Goal: Find contact information: Find contact information

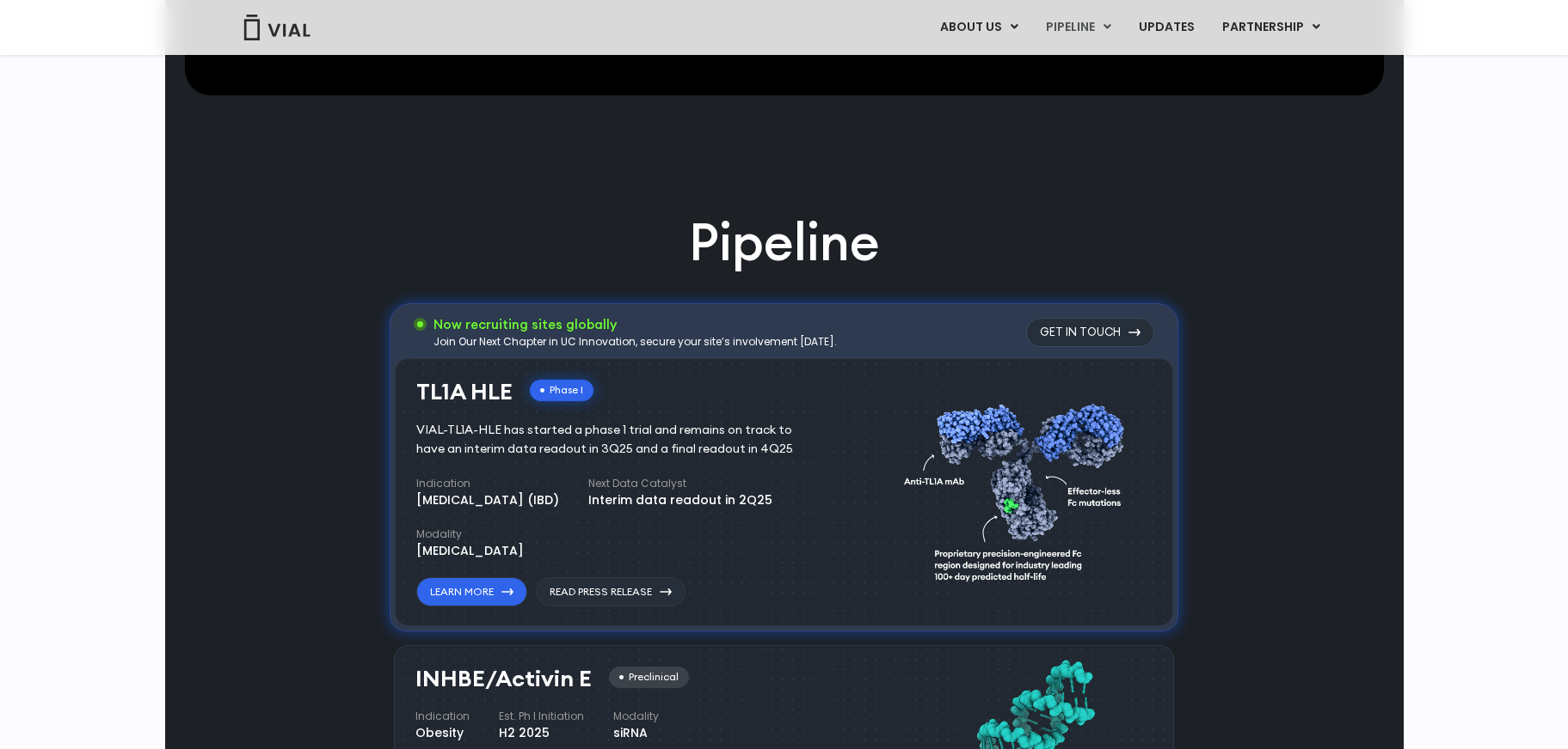
scroll to position [1117, 0]
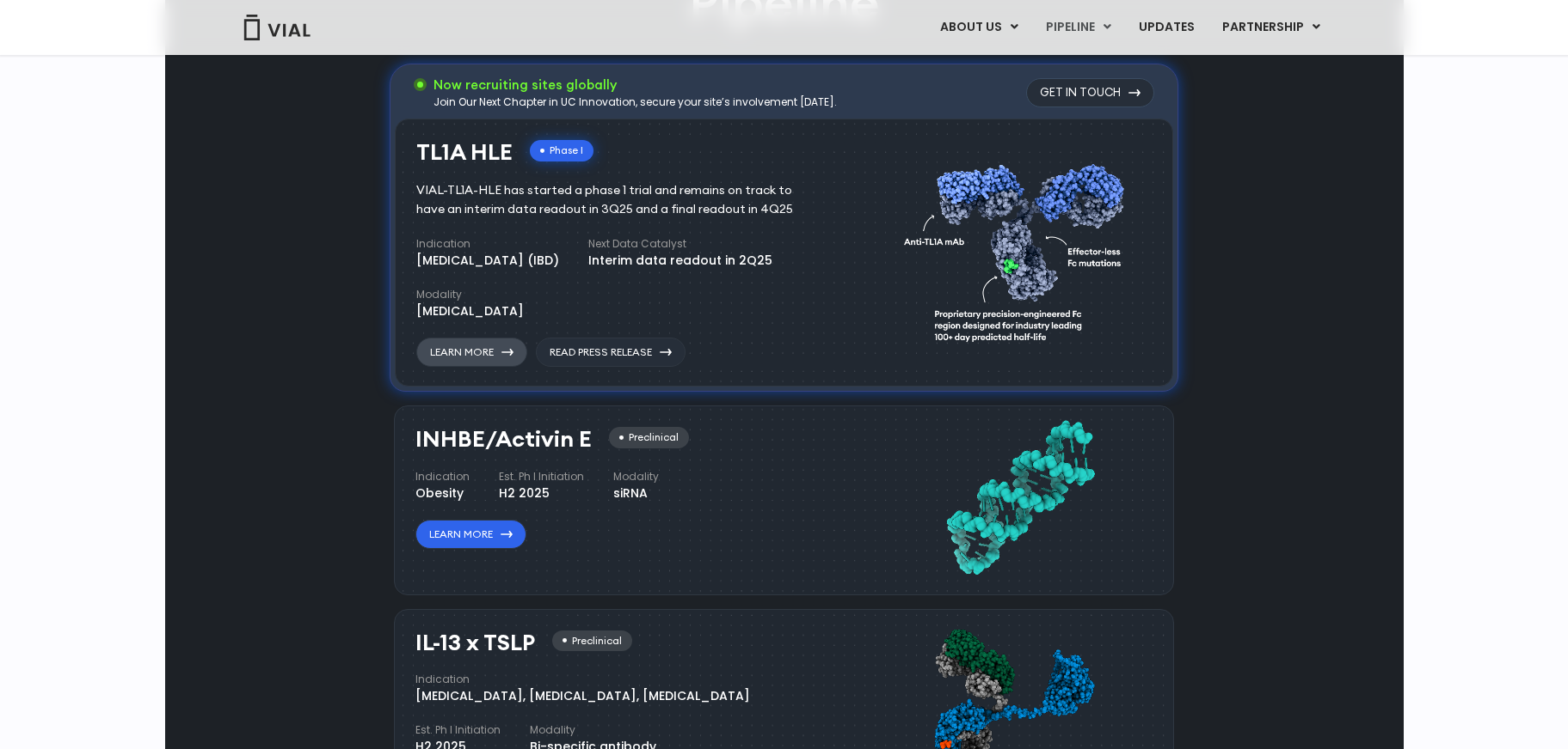
click at [502, 352] on link "Learn More" at bounding box center [471, 351] width 111 height 29
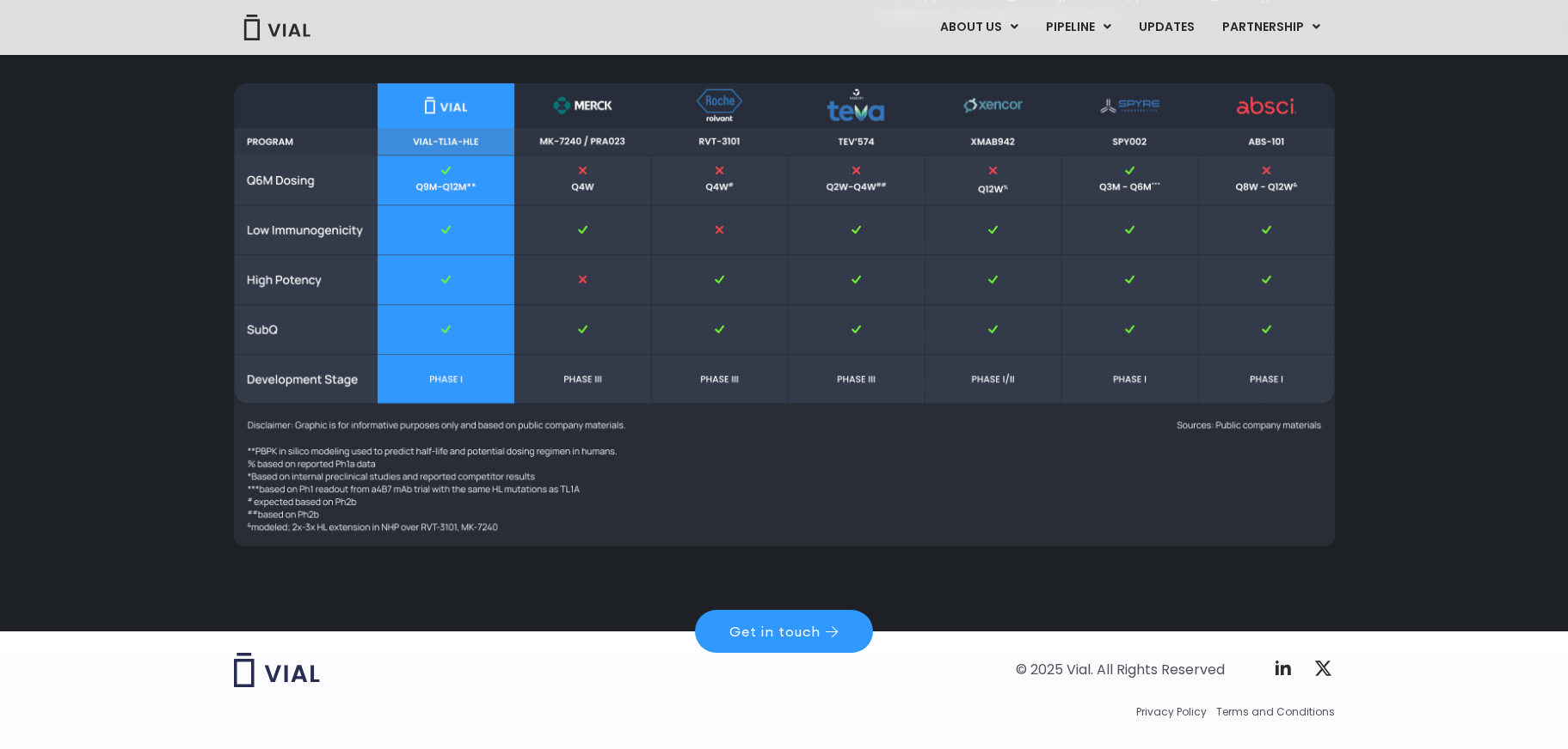
scroll to position [2405, 0]
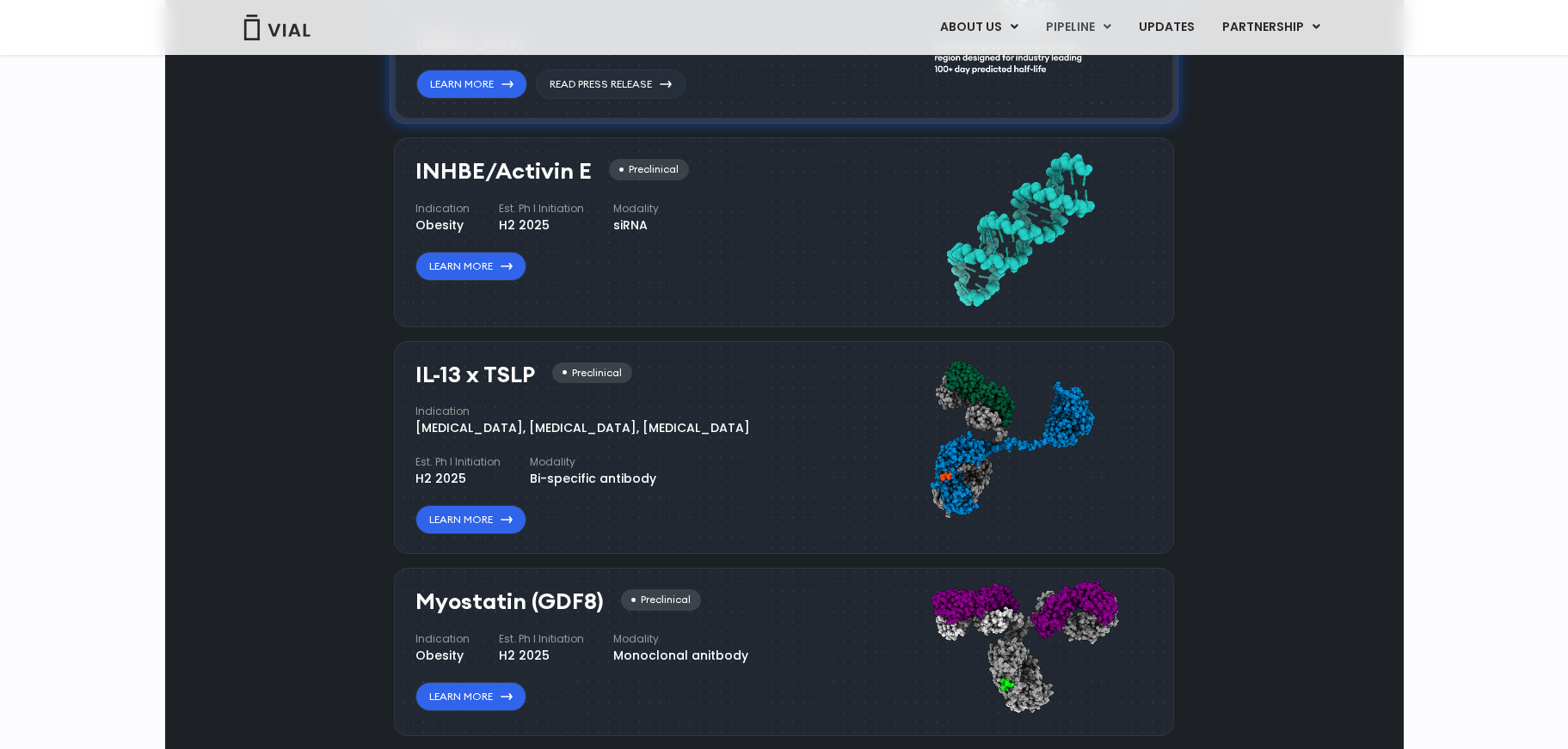
scroll to position [1383, 0]
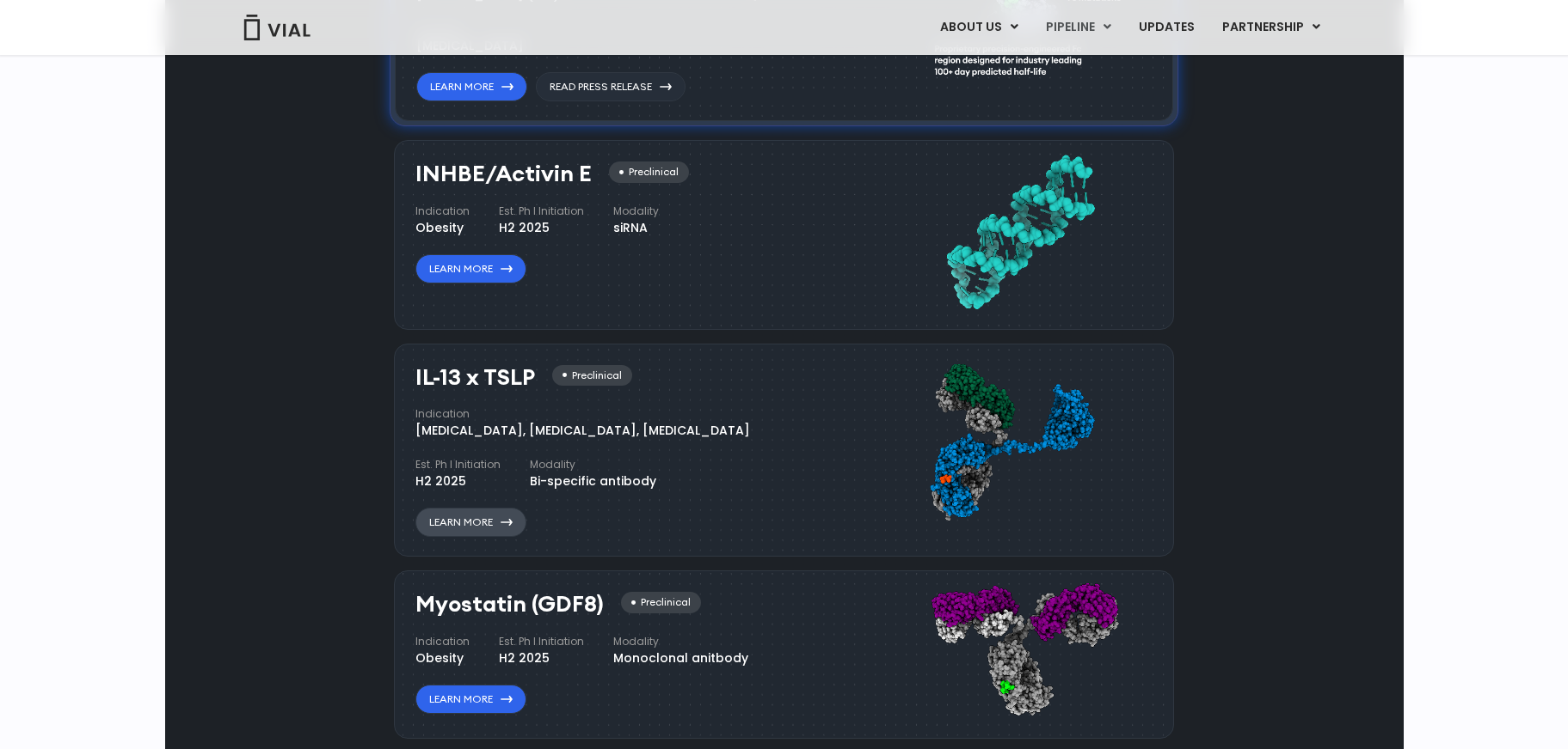
click at [501, 515] on link "Learn More" at bounding box center [470, 522] width 111 height 29
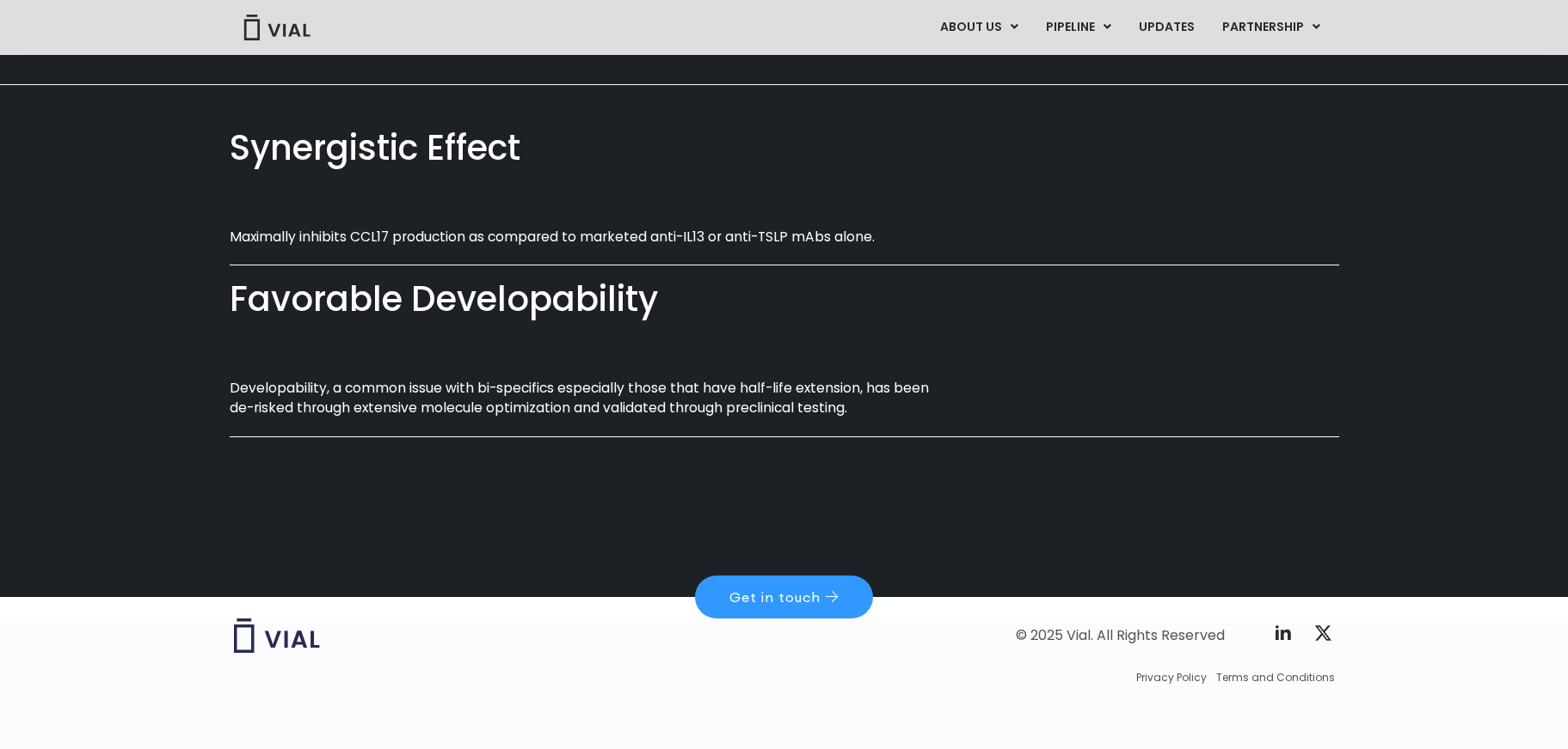
scroll to position [971, 0]
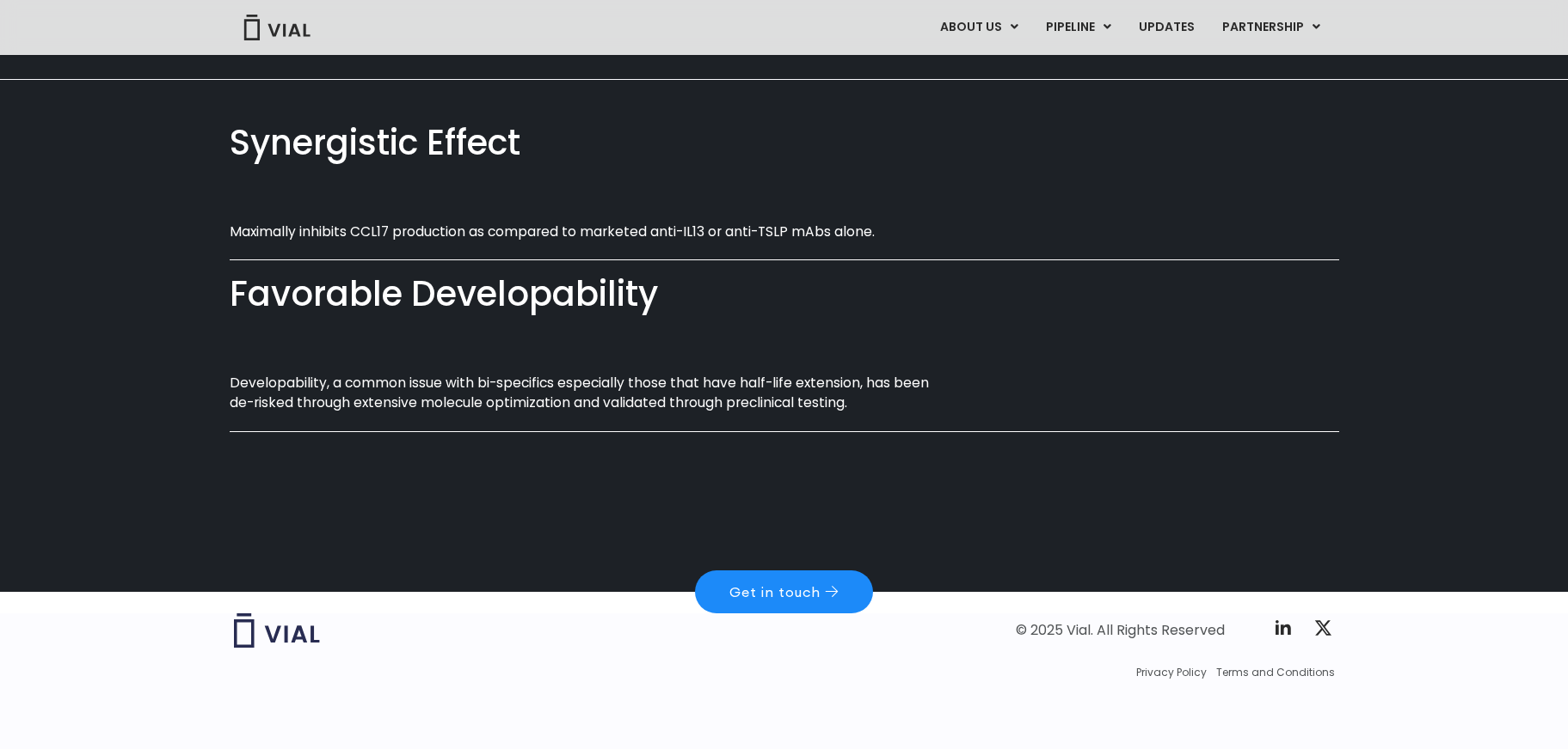
click at [783, 585] on span "Get in touch" at bounding box center [774, 592] width 91 height 14
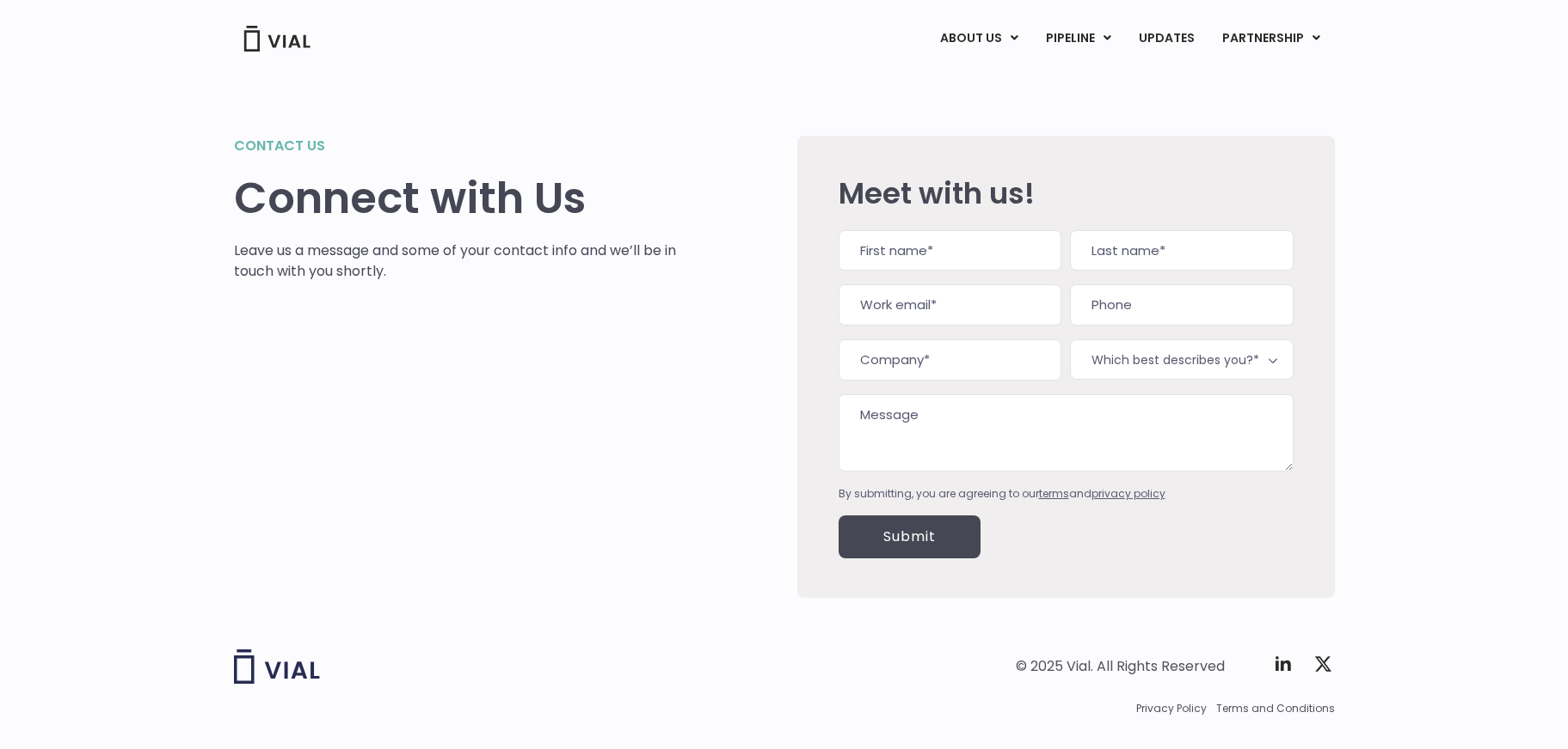
click at [1114, 365] on span "Which best describes you?*" at bounding box center [1181, 359] width 222 height 41
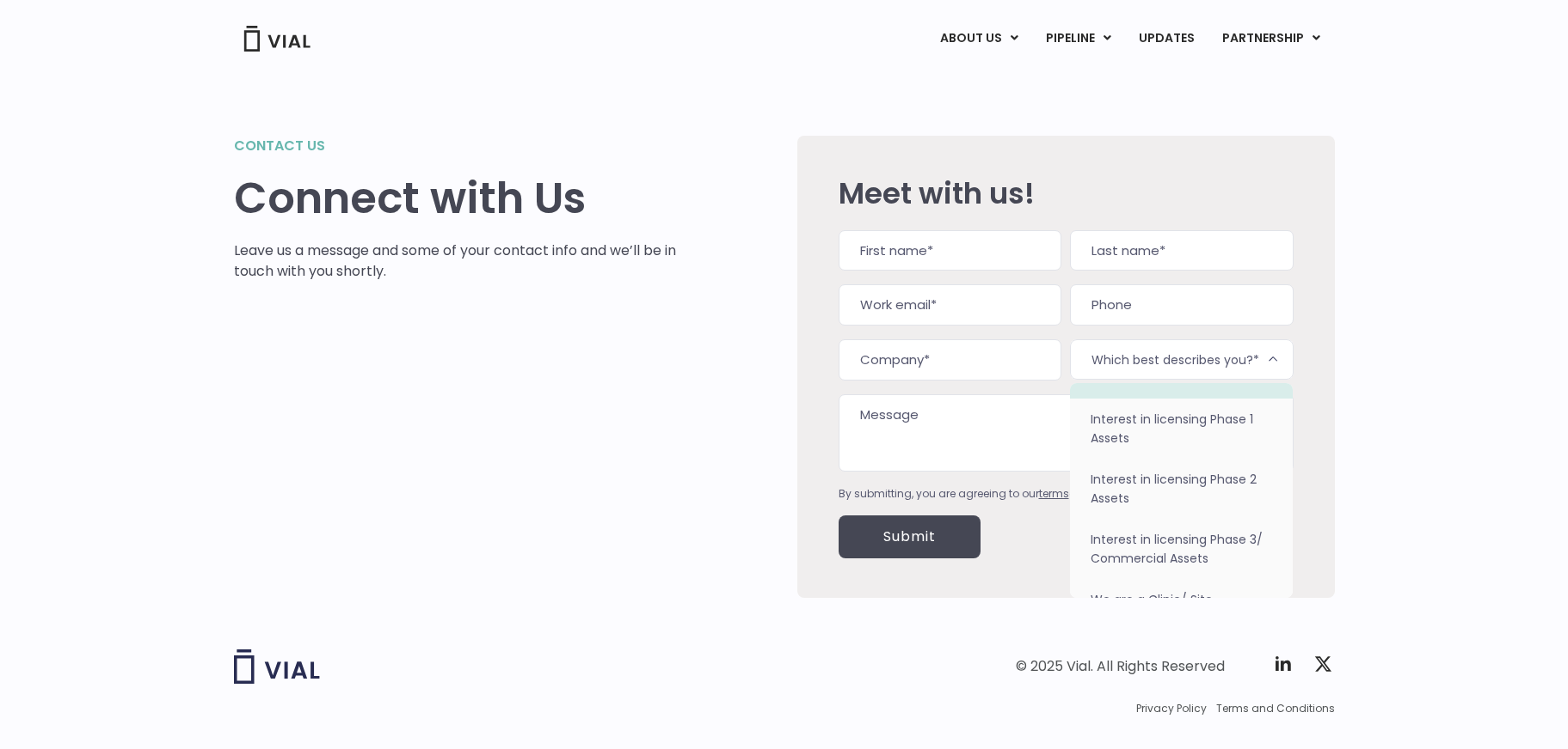
scroll to position [108, 0]
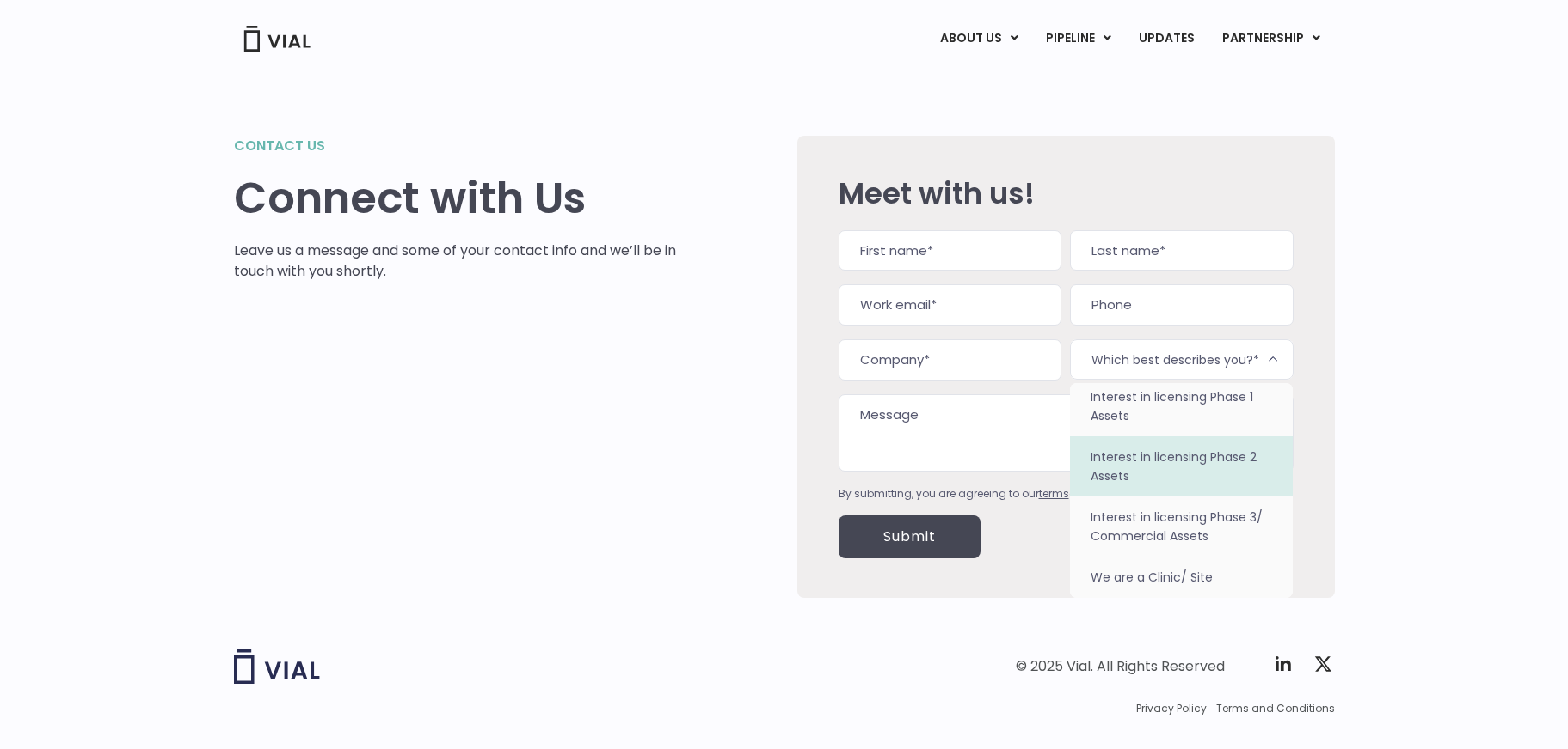
select select "Interest in licensing Phase 2 Assets"
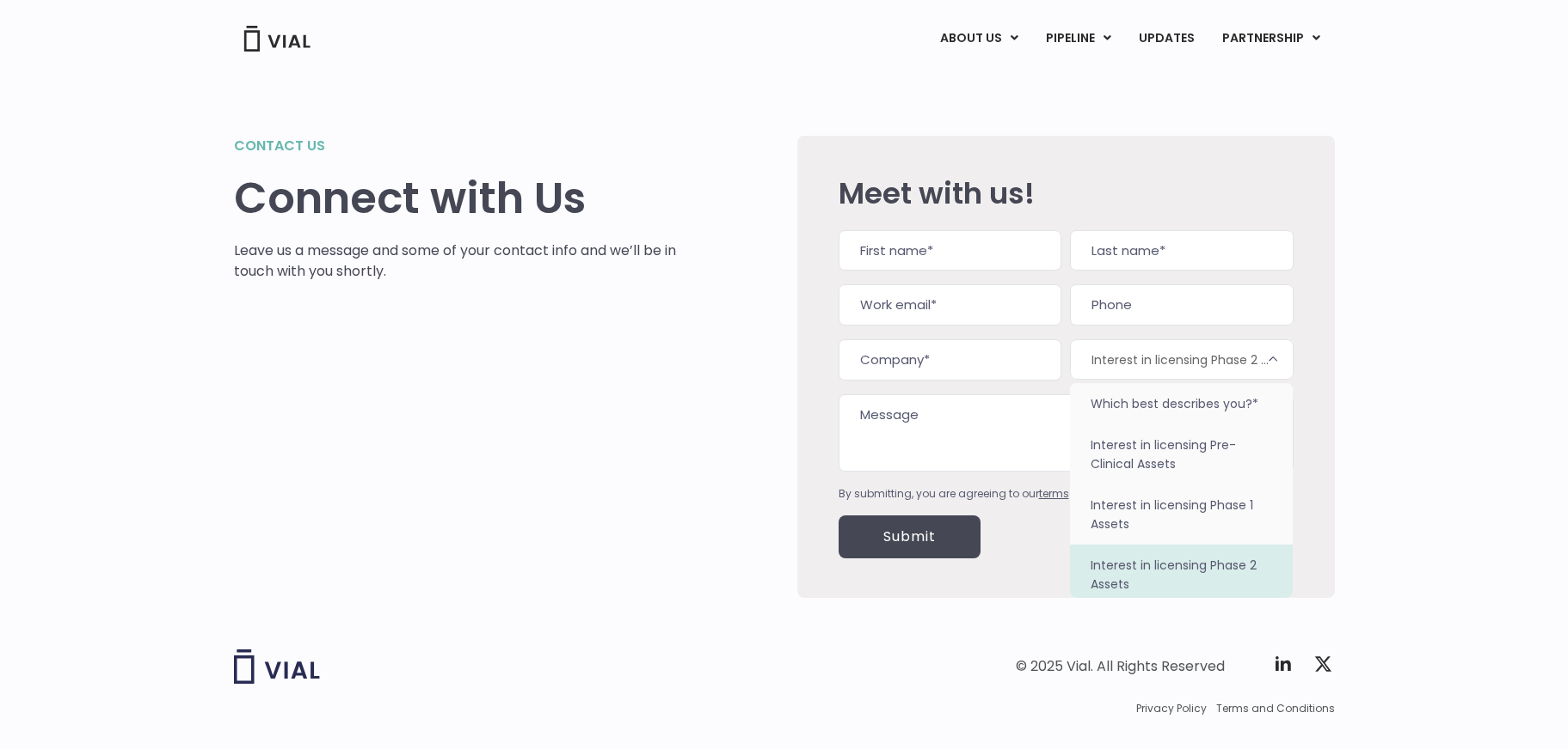
click at [1230, 356] on span "Interest in licensing Phase 2 Assets" at bounding box center [1181, 359] width 222 height 41
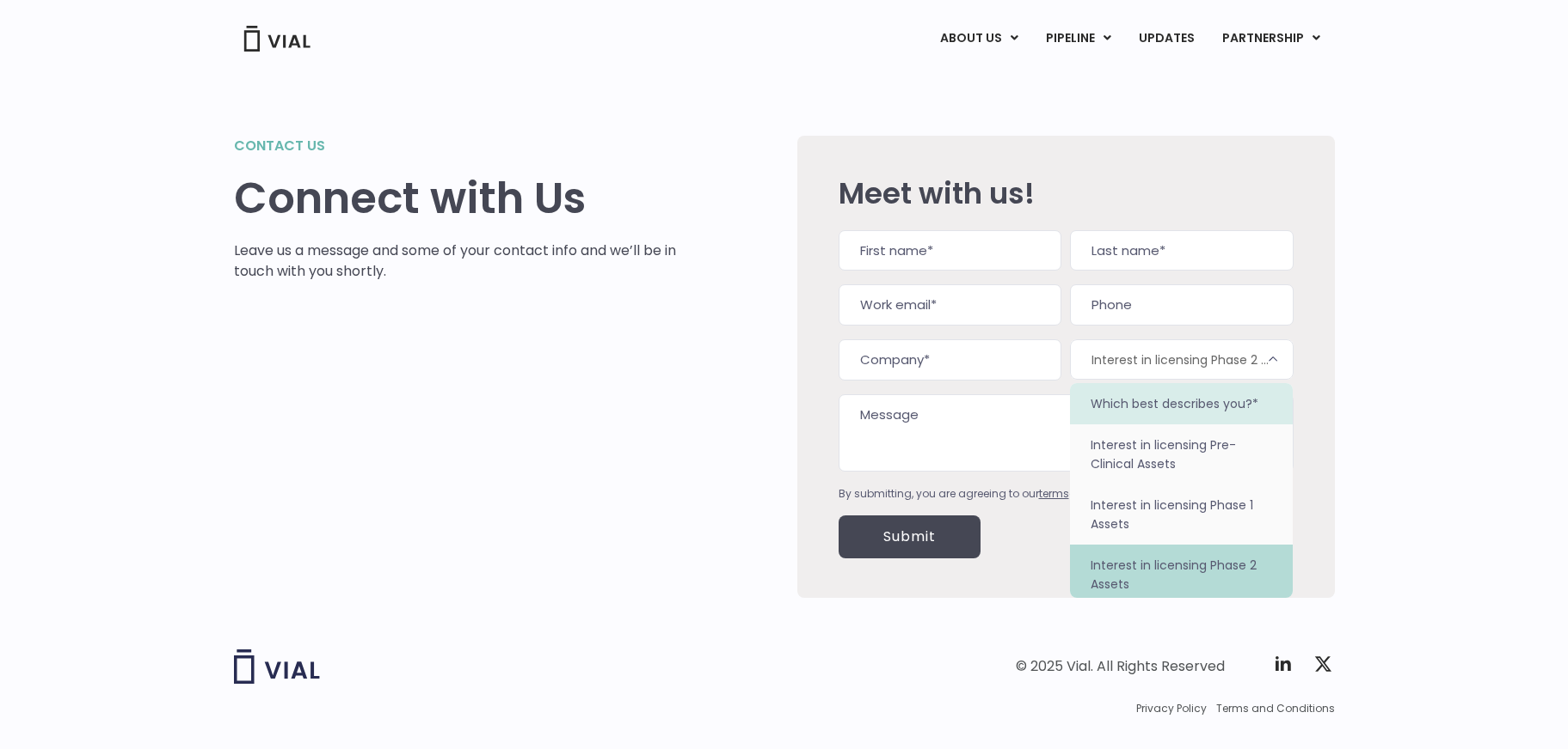
select select
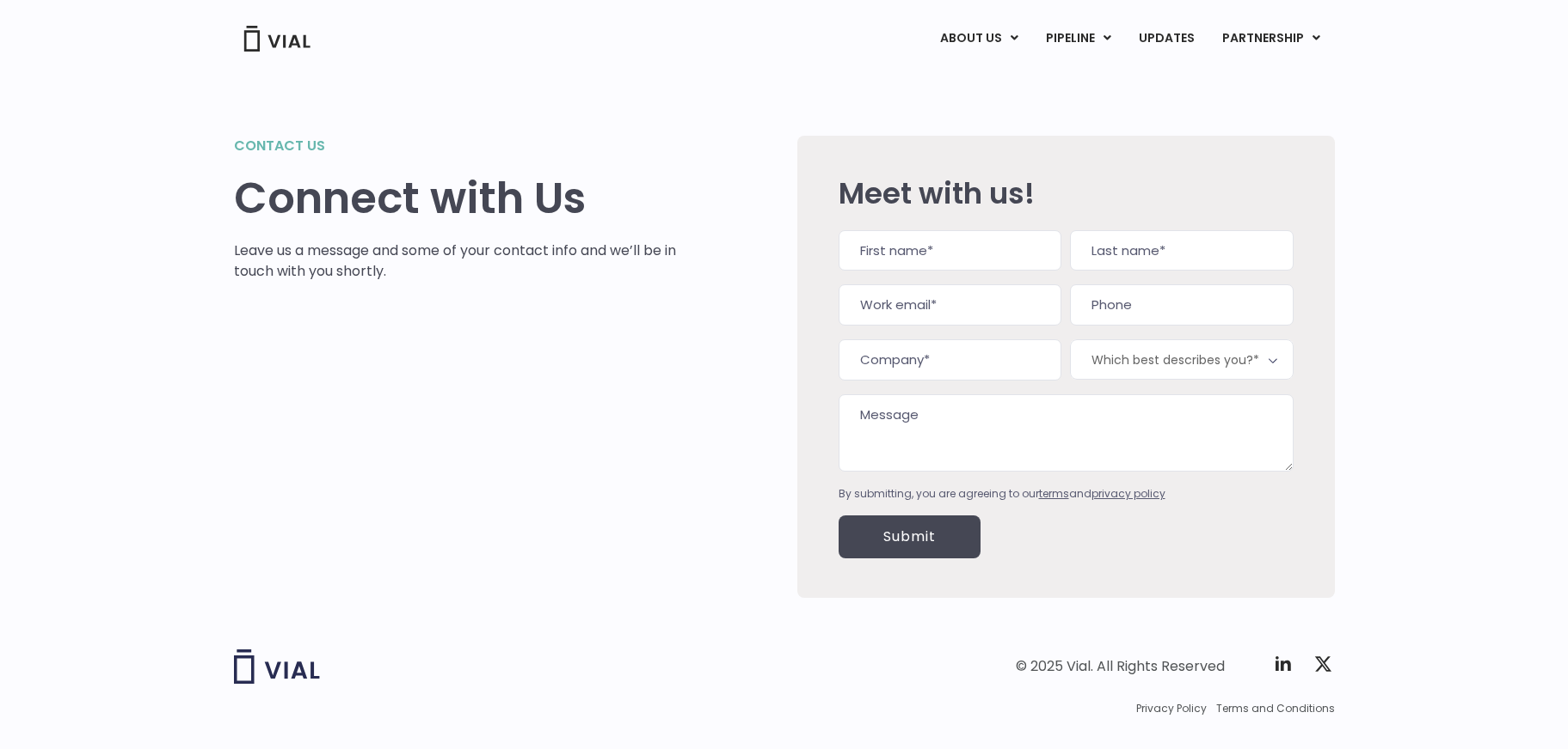
click at [1382, 337] on div "Contact us Connect with Us Leave us a message and some of your contact info and…" at bounding box center [784, 346] width 1568 height 545
click at [1248, 704] on span "Terms and Conditions" at bounding box center [1276, 708] width 119 height 15
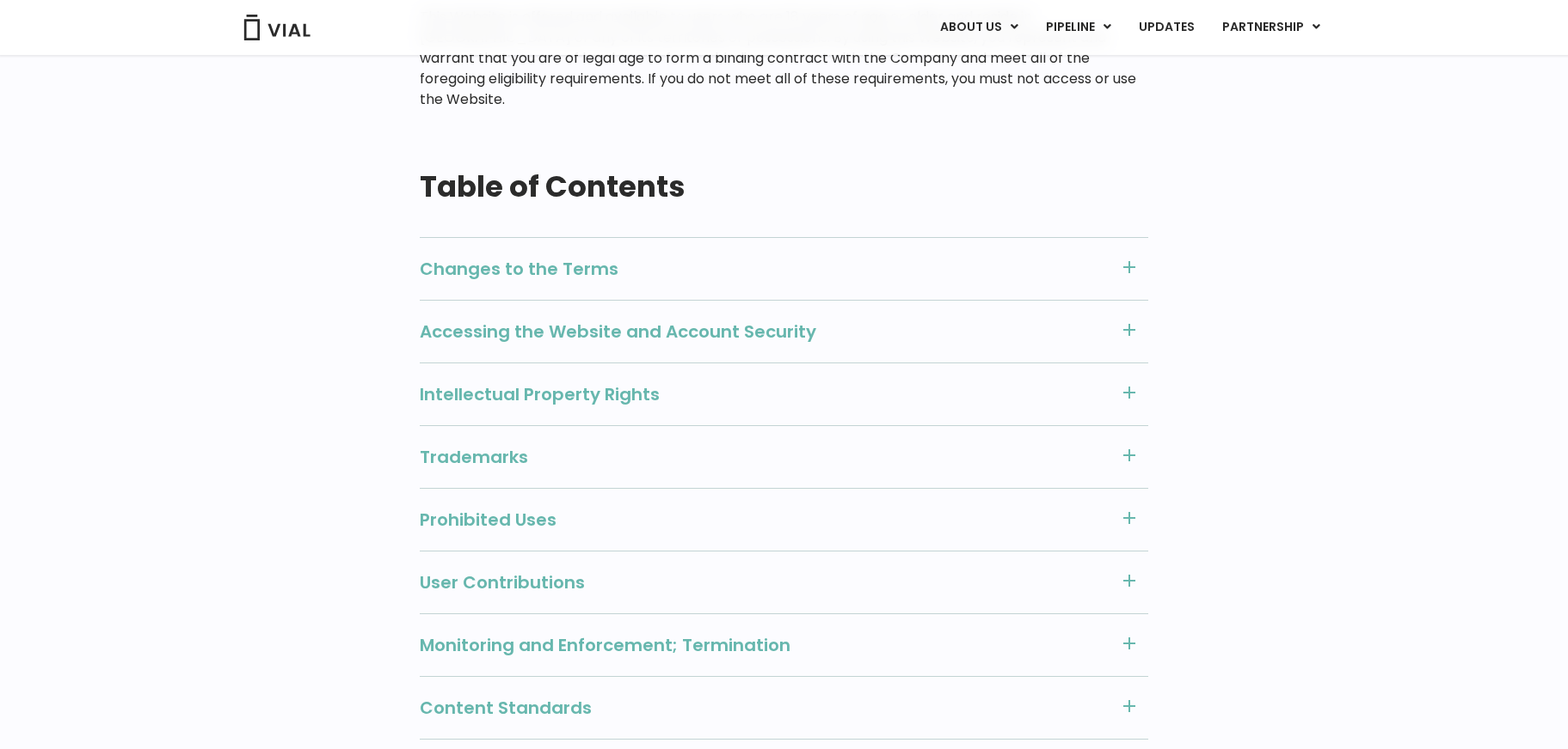
scroll to position [602, 0]
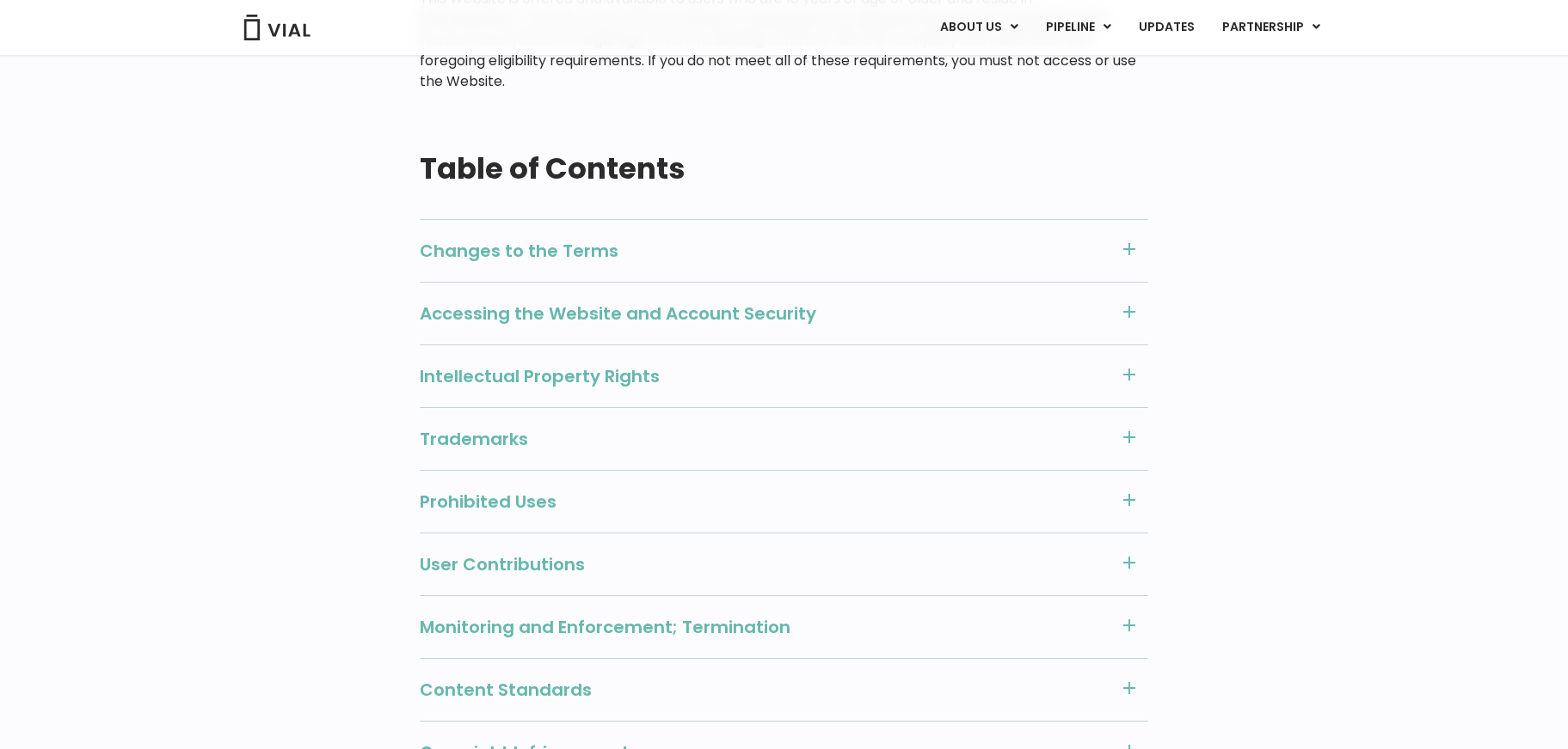
click at [736, 366] on span "Intellectual Property Rights" at bounding box center [765, 376] width 690 height 22
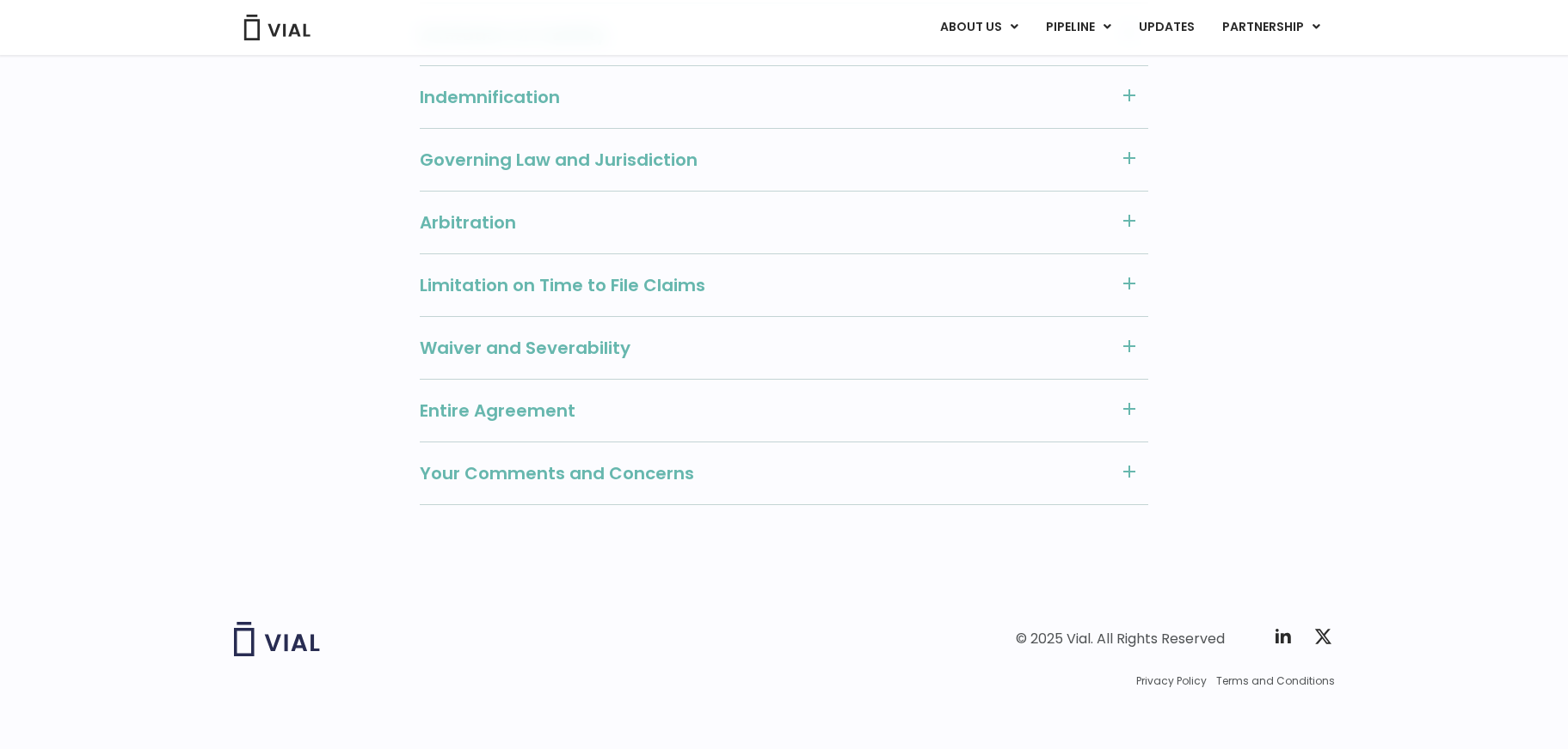
scroll to position [2771, 0]
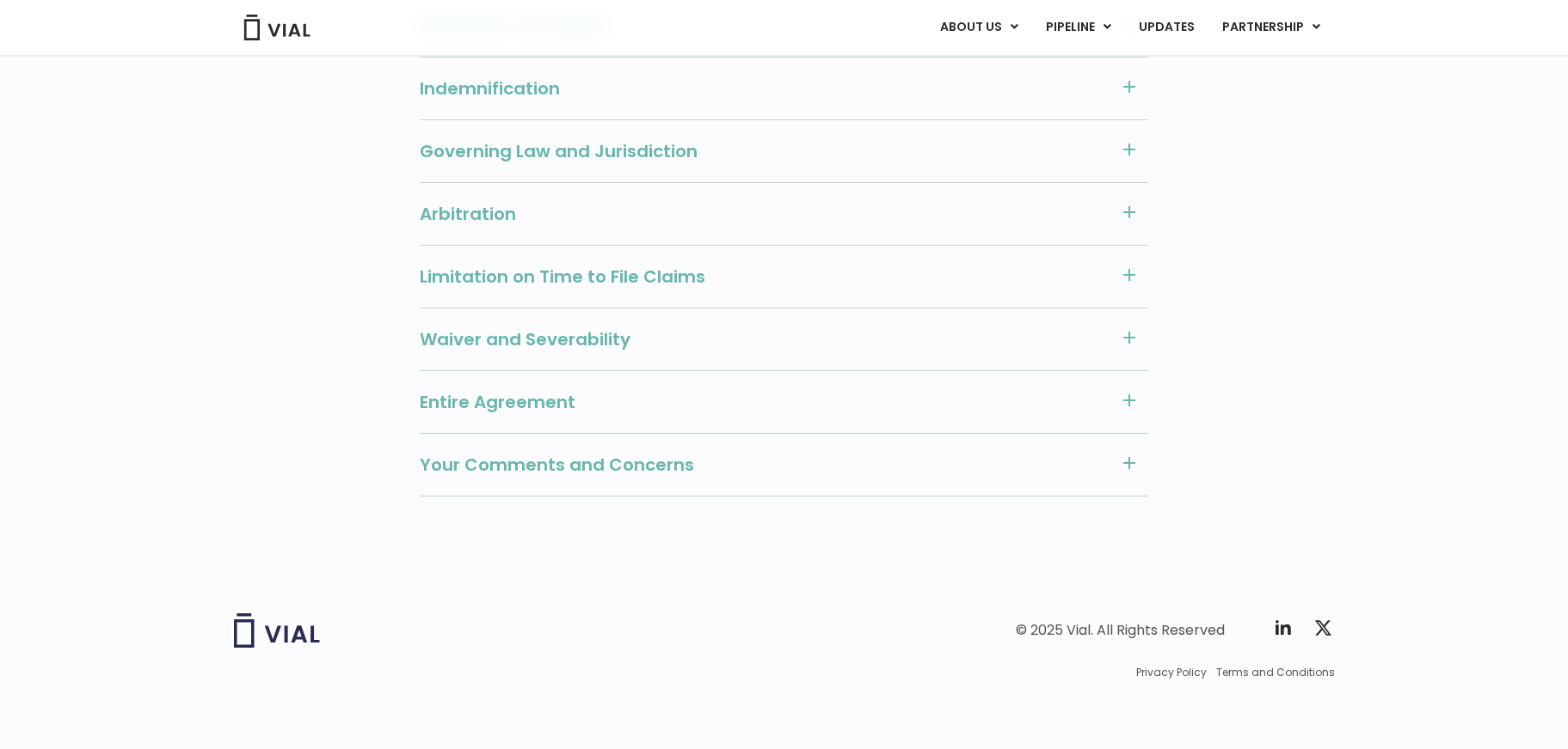
click at [608, 411] on span "Entire Agreement" at bounding box center [765, 402] width 690 height 22
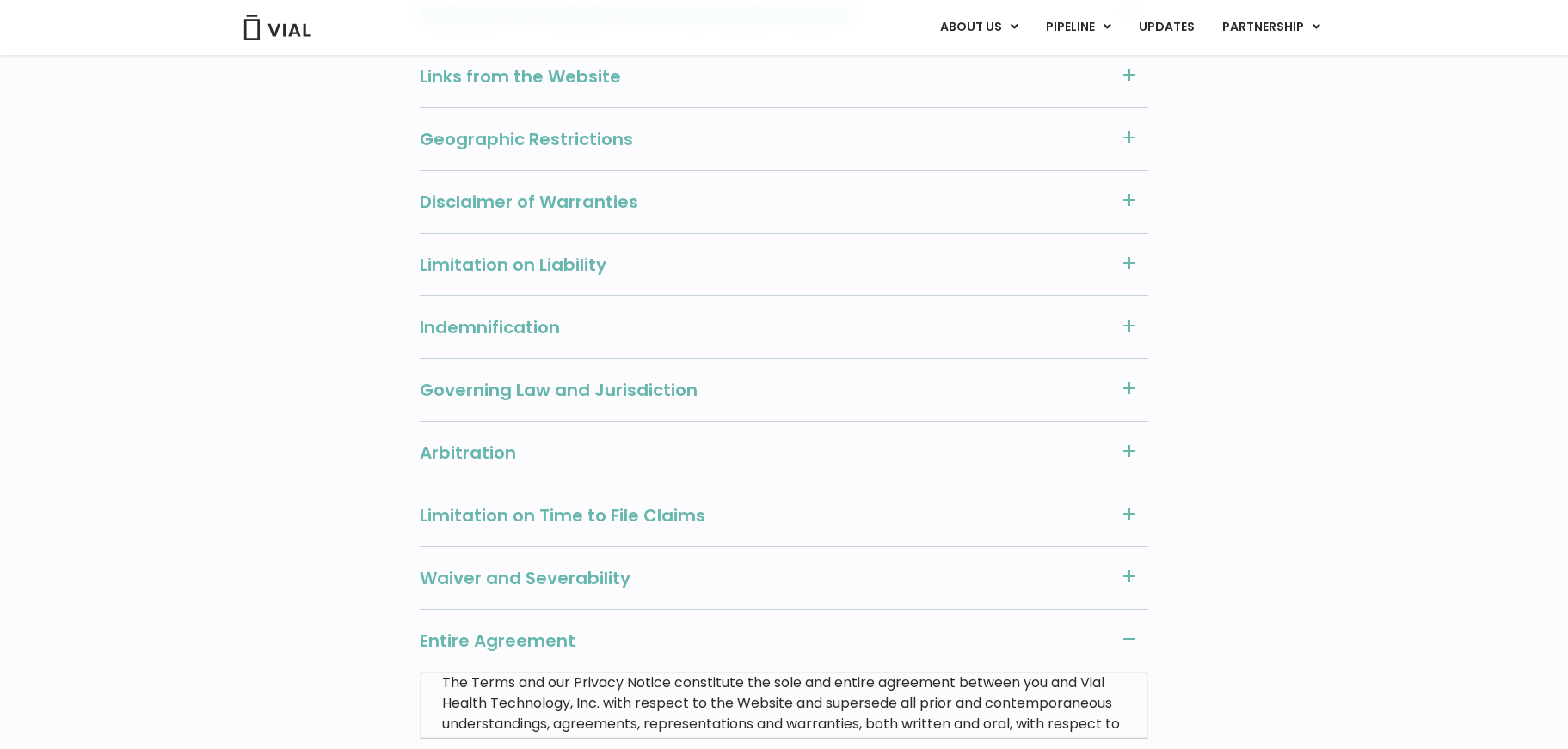
scroll to position [1792, 0]
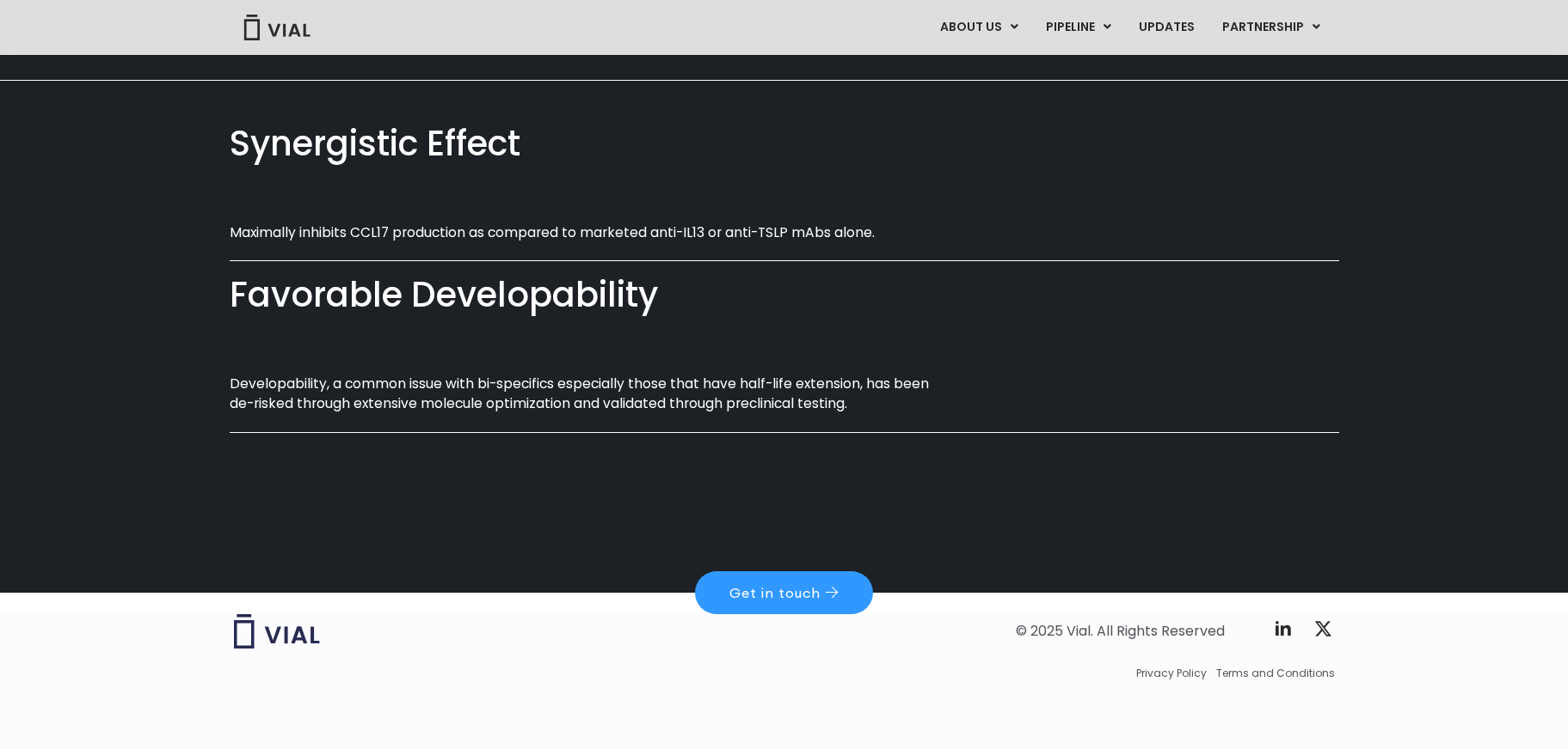
scroll to position [971, 0]
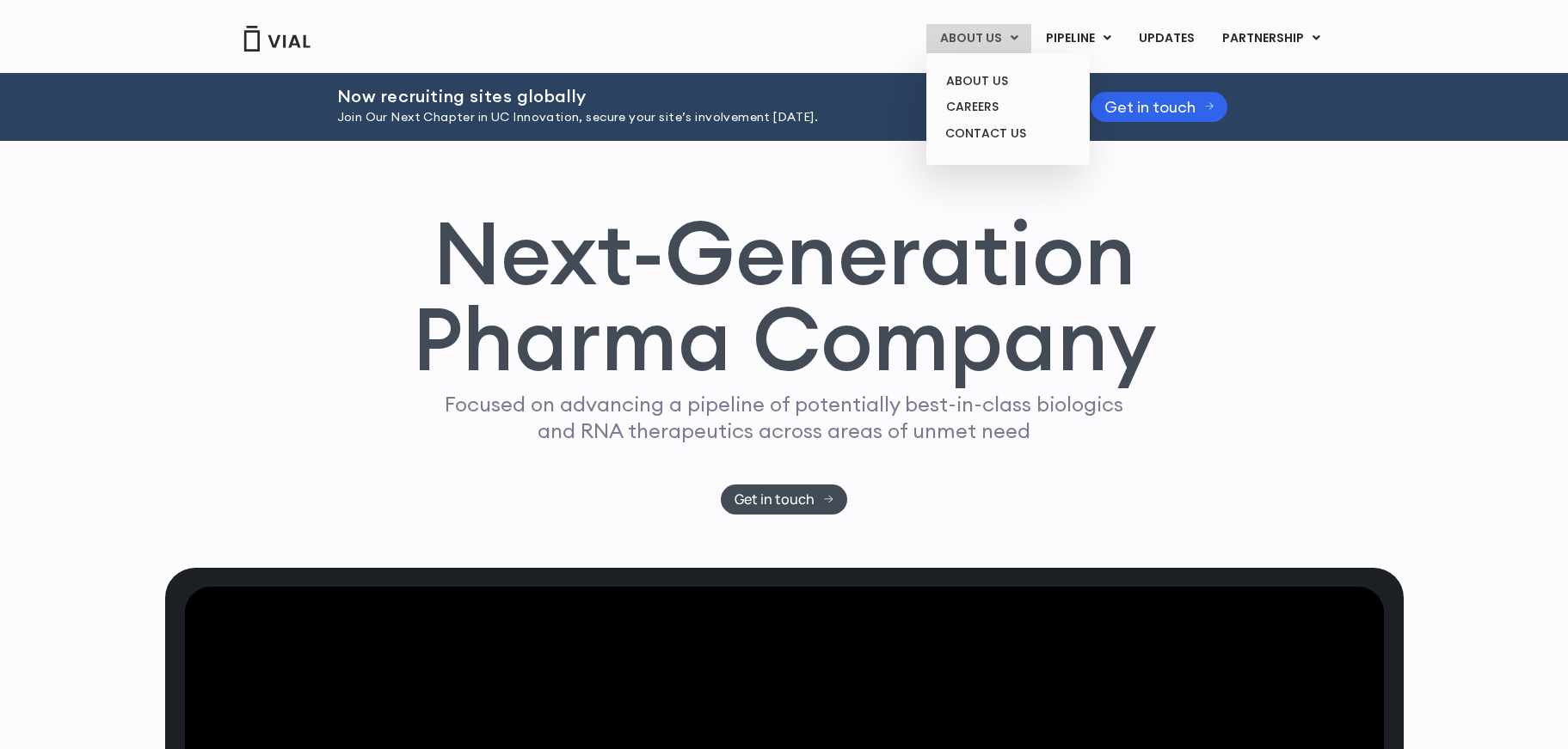
click at [993, 42] on link "ABOUT US" at bounding box center [978, 38] width 105 height 29
click at [997, 80] on link "ABOUT US" at bounding box center [1007, 81] width 151 height 27
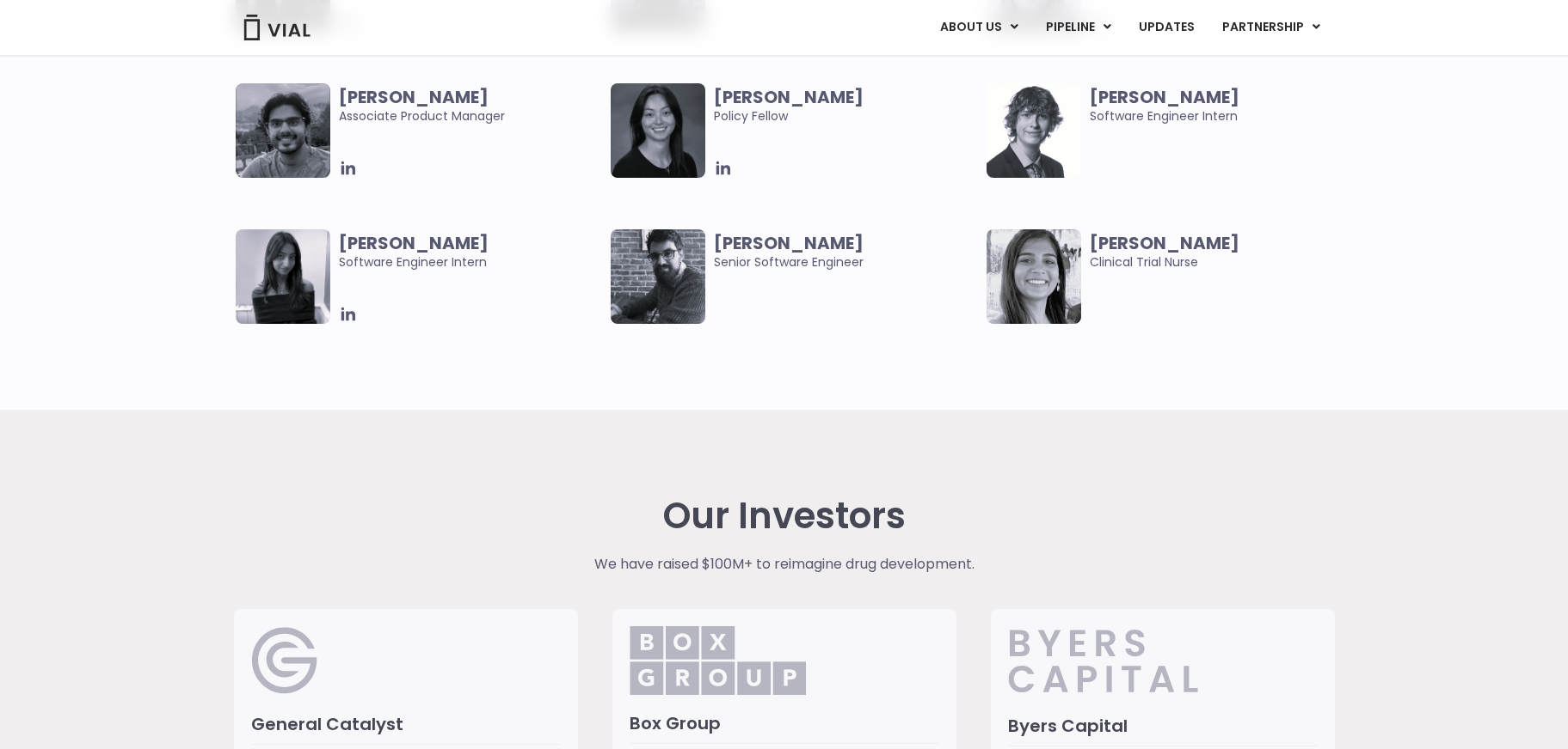
scroll to position [4289, 0]
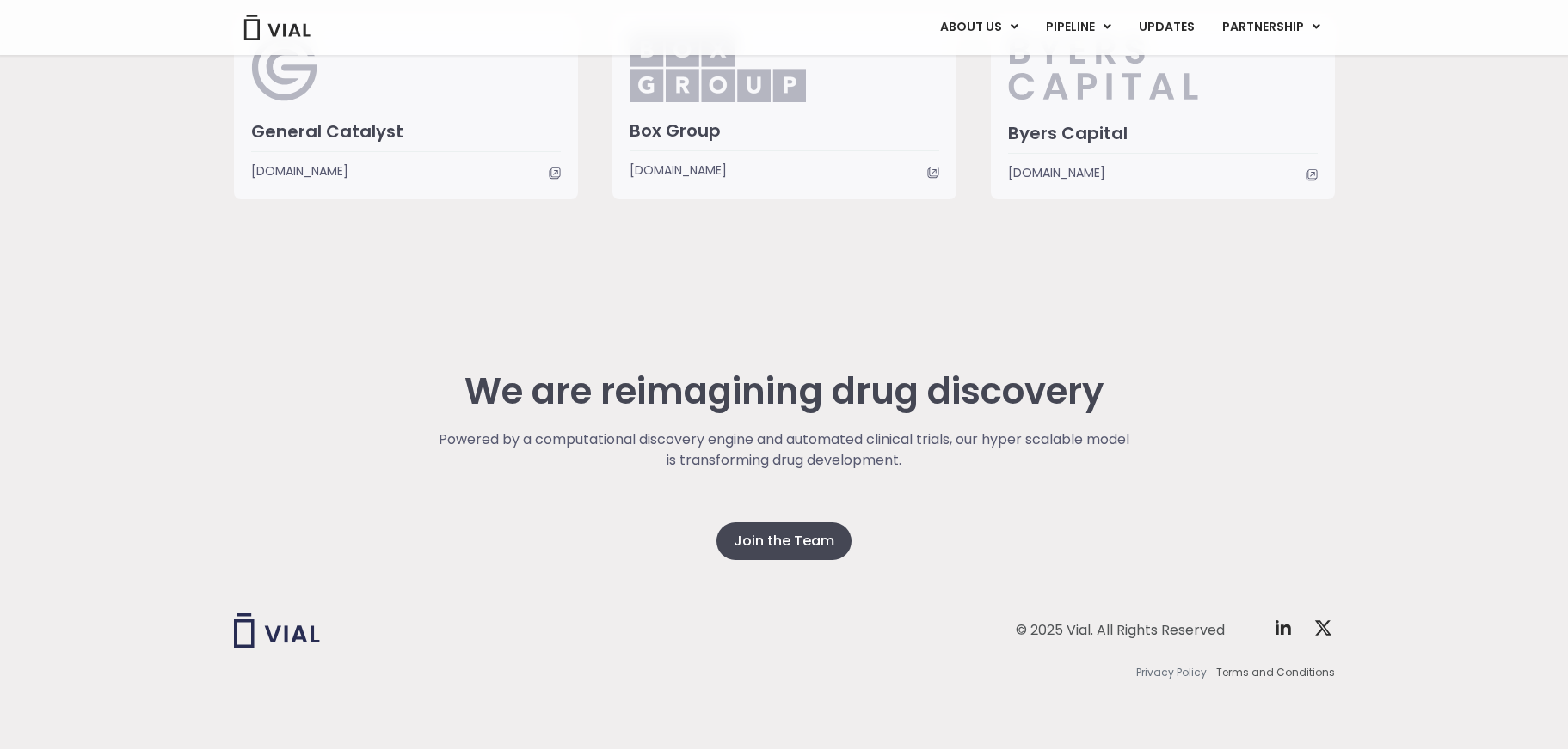
click at [1193, 678] on span "Privacy Policy" at bounding box center [1171, 672] width 71 height 15
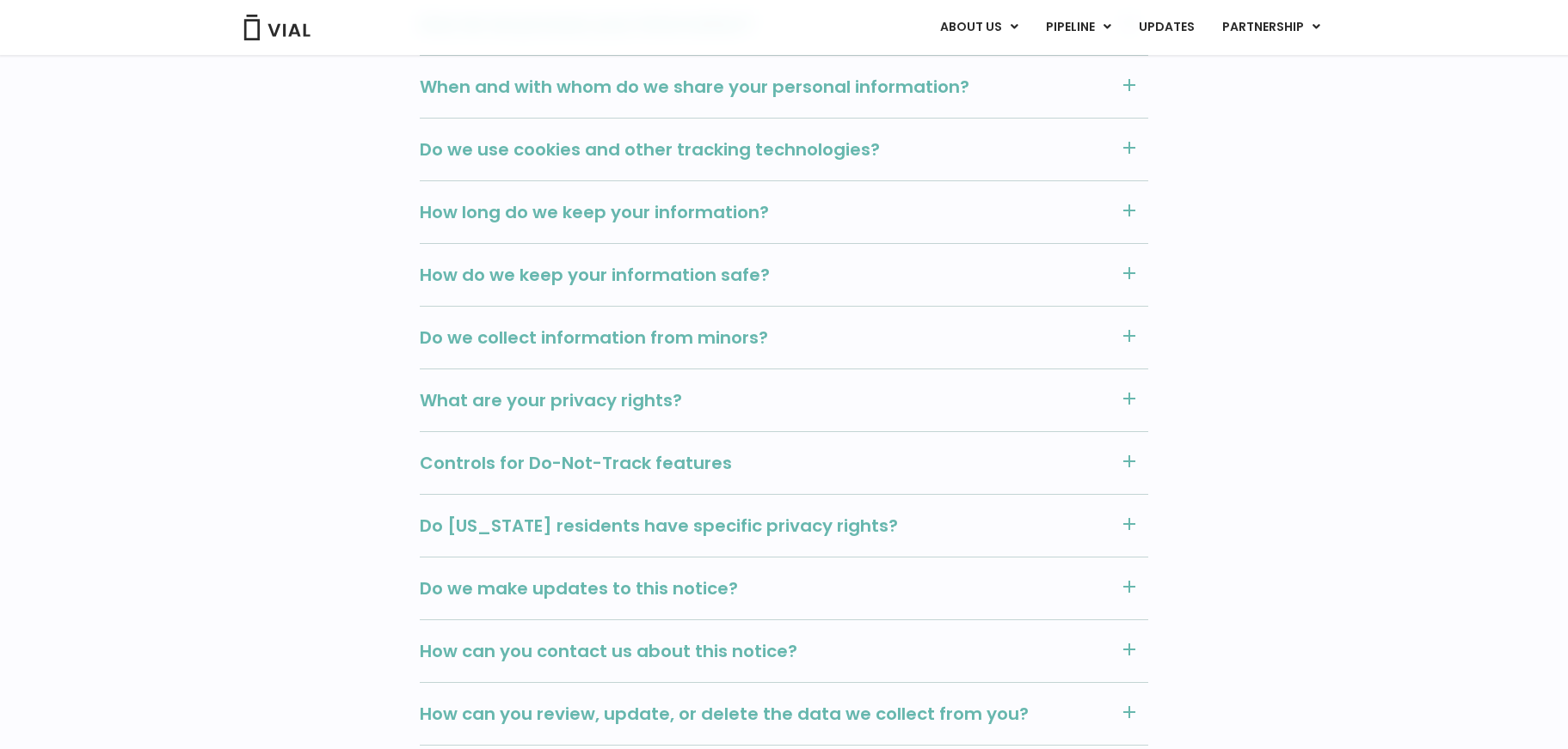
scroll to position [1968, 0]
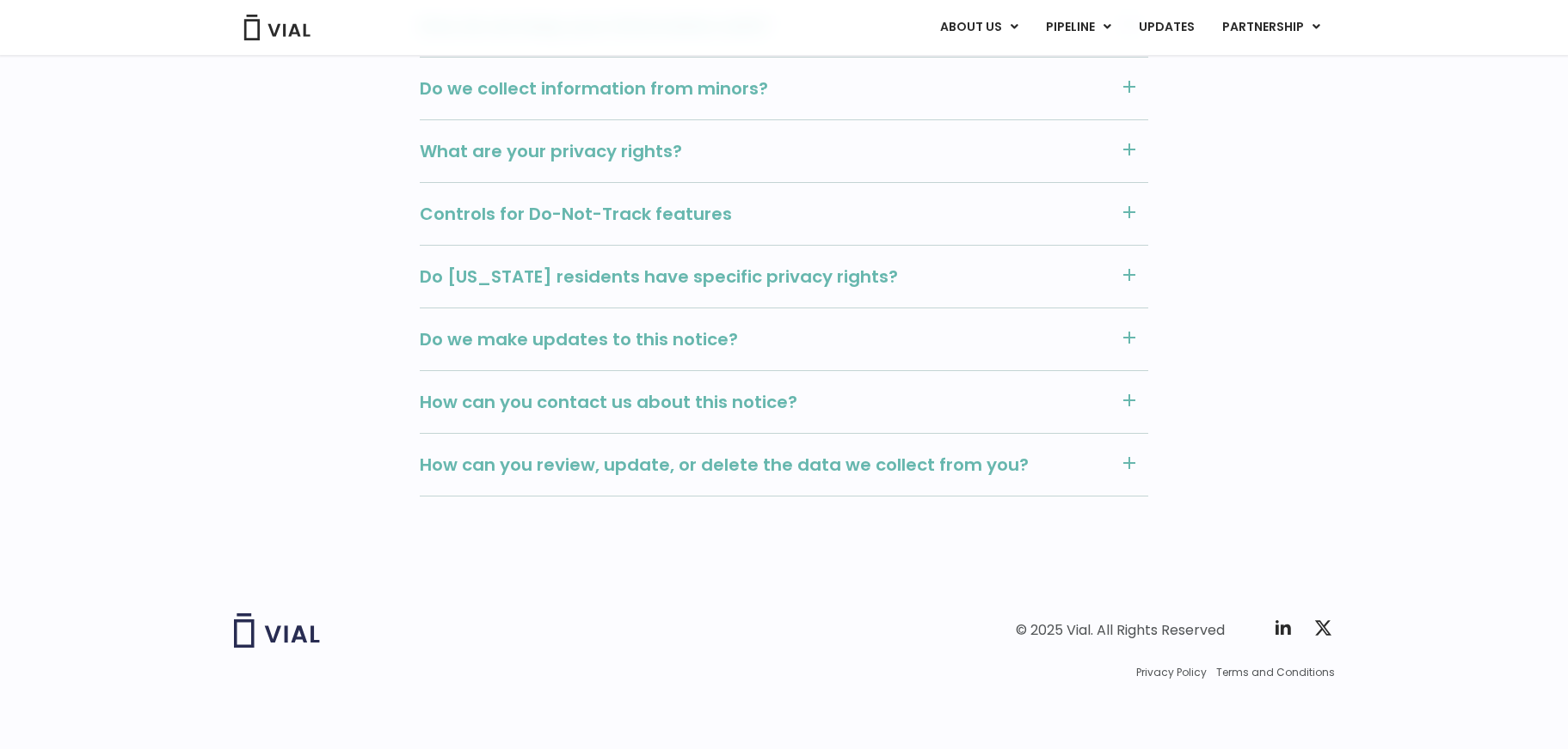
click at [649, 400] on span "How can you contact us about this notice?" at bounding box center [765, 402] width 690 height 22
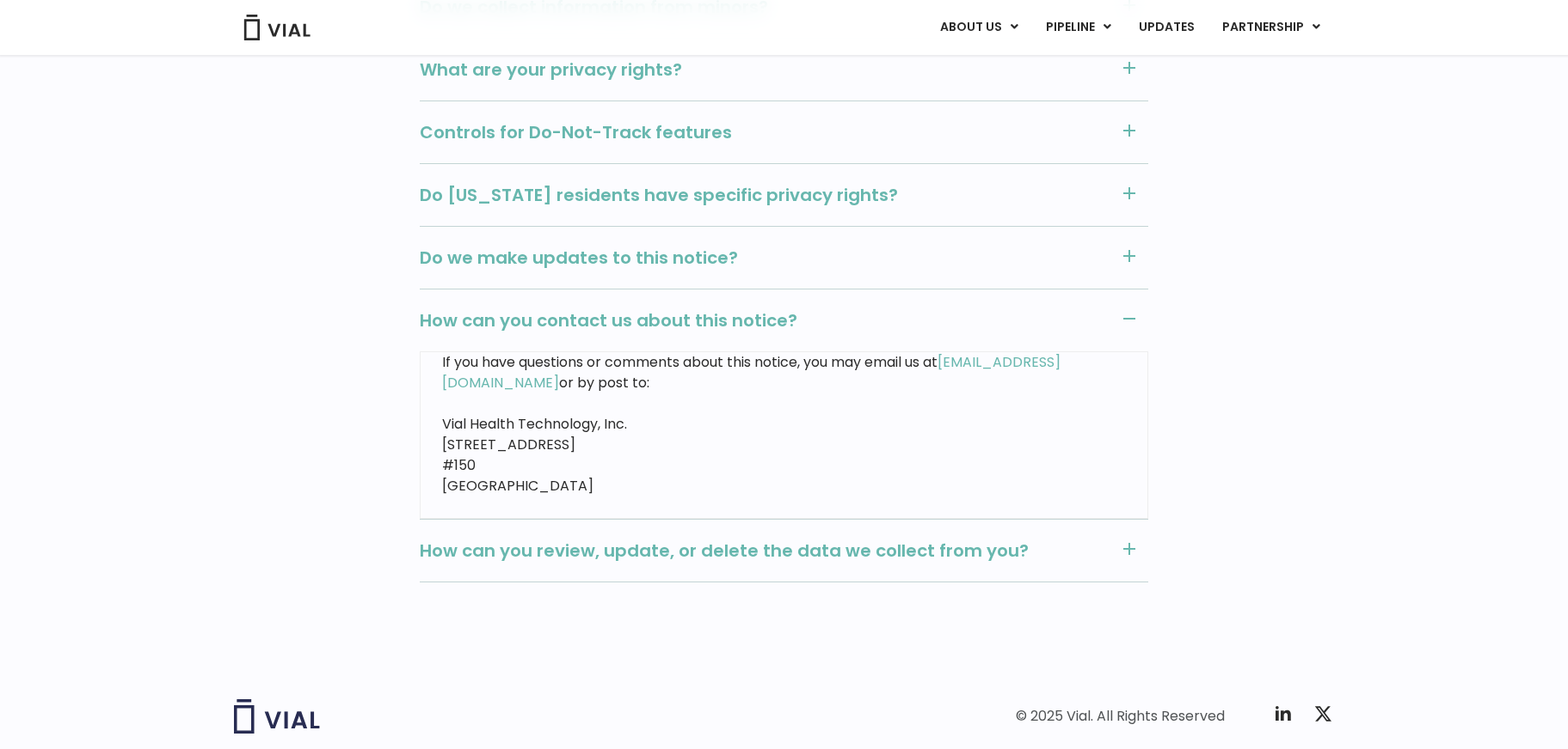
scroll to position [2118, 0]
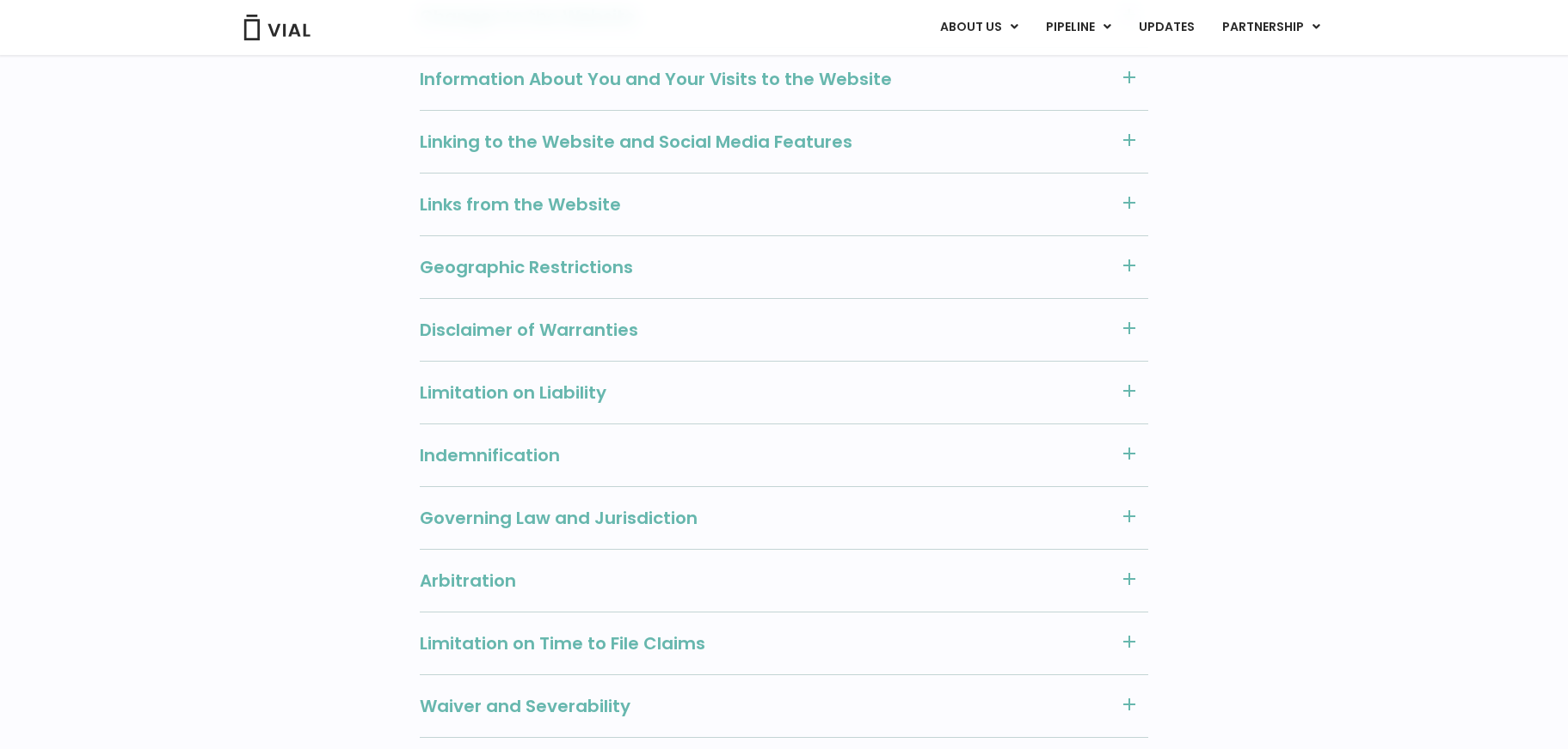
scroll to position [1718, 0]
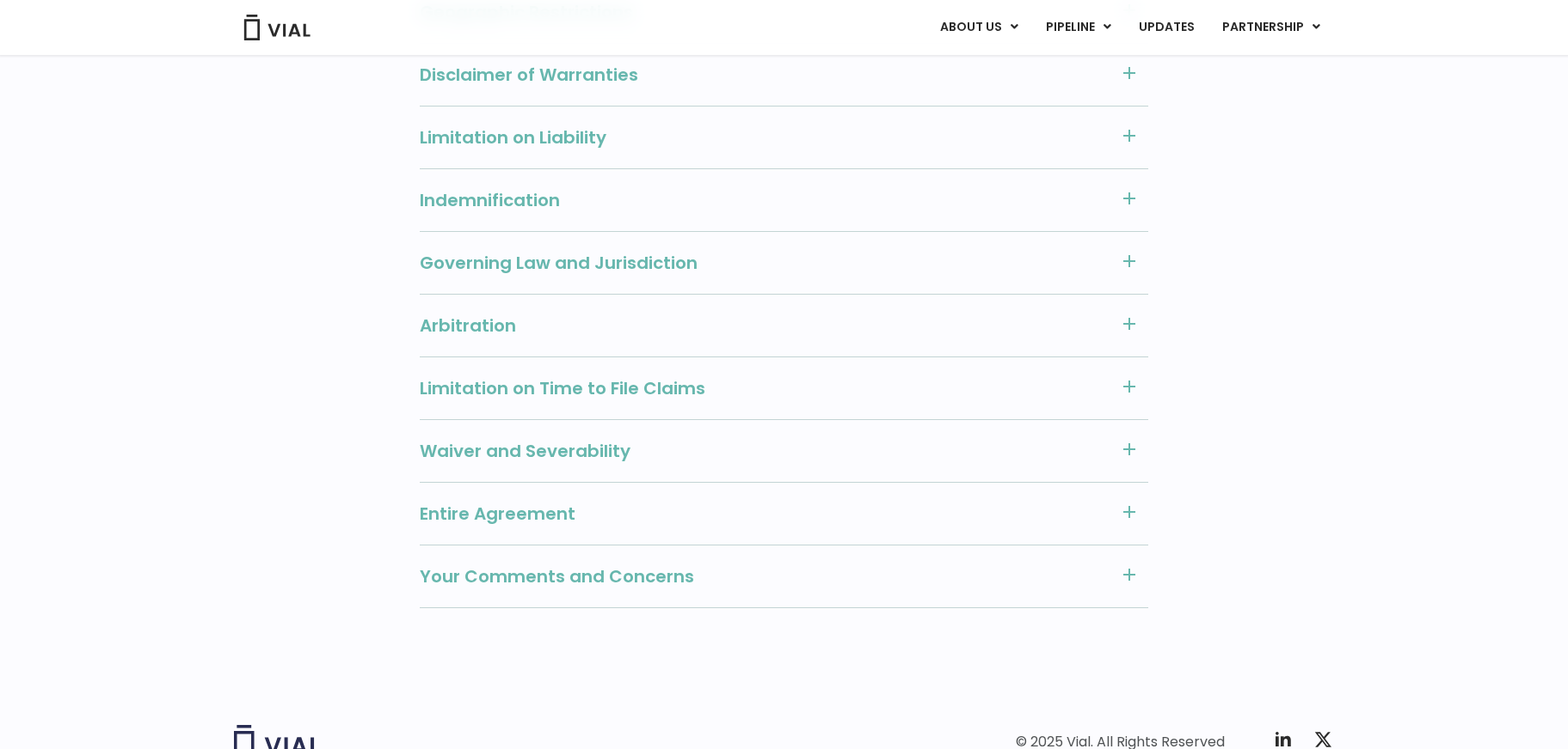
click at [744, 566] on span "Your Comments and Concerns" at bounding box center [765, 576] width 690 height 22
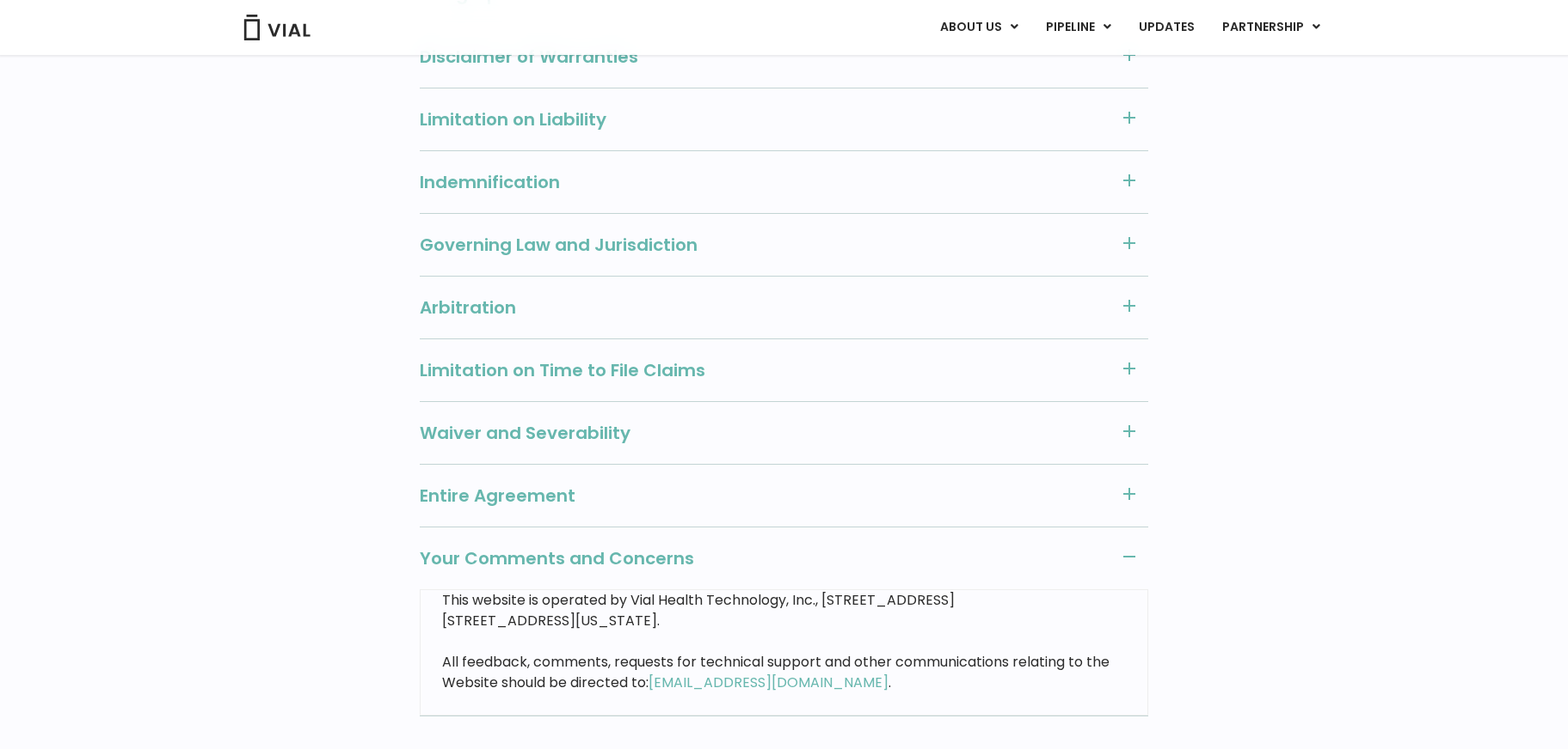
scroll to position [1891, 0]
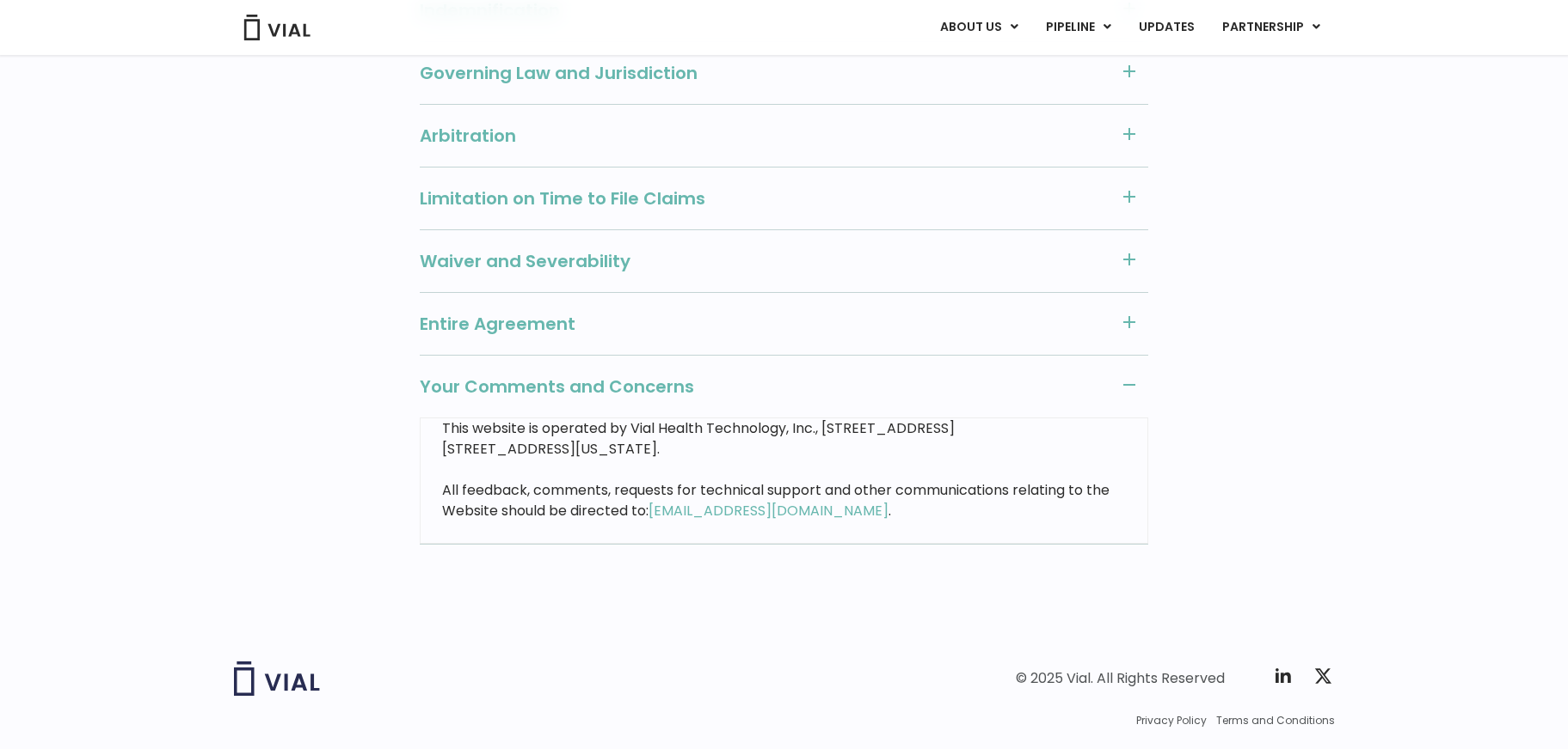
click at [827, 419] on p "This website is operated by Vial Health Technology, Inc., 1050 Battery Street #…" at bounding box center [784, 439] width 684 height 42
drag, startPoint x: 823, startPoint y: 408, endPoint x: 686, endPoint y: 423, distance: 137.8
click at [686, 423] on p "This website is operated by Vial Health Technology, Inc., 1050 Battery Street #…" at bounding box center [784, 439] width 684 height 42
copy p "1050 Battery Street #150, San Francisco, California 94111"
